Goal: Task Accomplishment & Management: Manage account settings

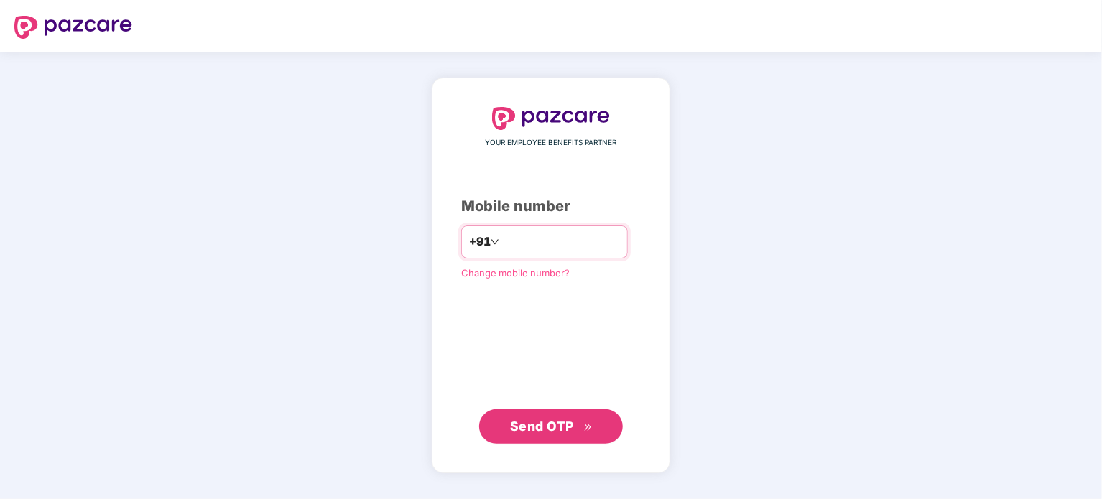
type input "**********"
click at [535, 426] on span "Send OTP" at bounding box center [542, 425] width 64 height 15
click at [57, 22] on img at bounding box center [73, 27] width 118 height 23
